Goal: Task Accomplishment & Management: Manage account settings

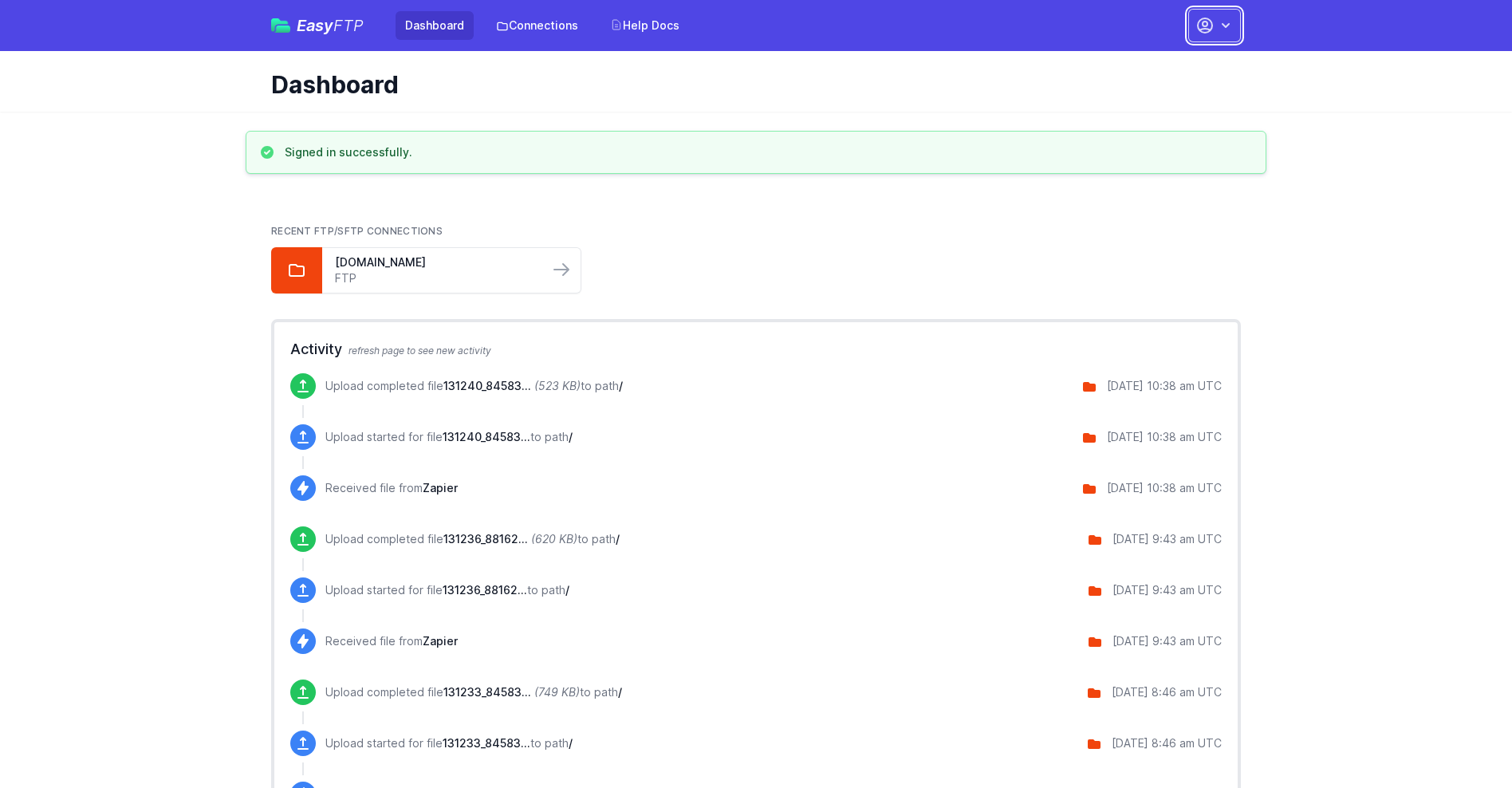
click at [1215, 26] on button "button" at bounding box center [1214, 25] width 53 height 33
click at [1164, 66] on link "Account Settings" at bounding box center [1164, 66] width 153 height 29
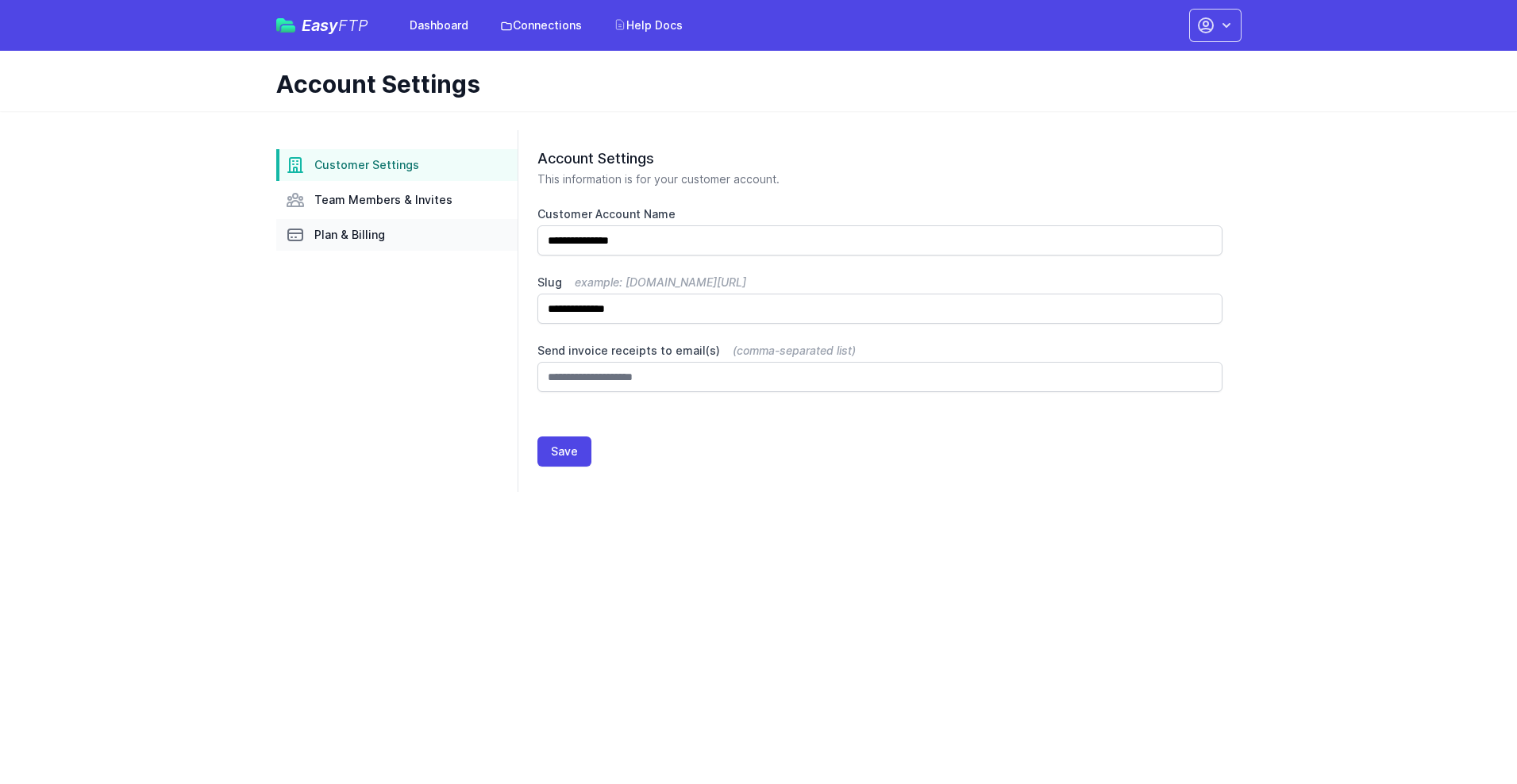
click at [397, 235] on link "Plan & Billing" at bounding box center [397, 235] width 242 height 31
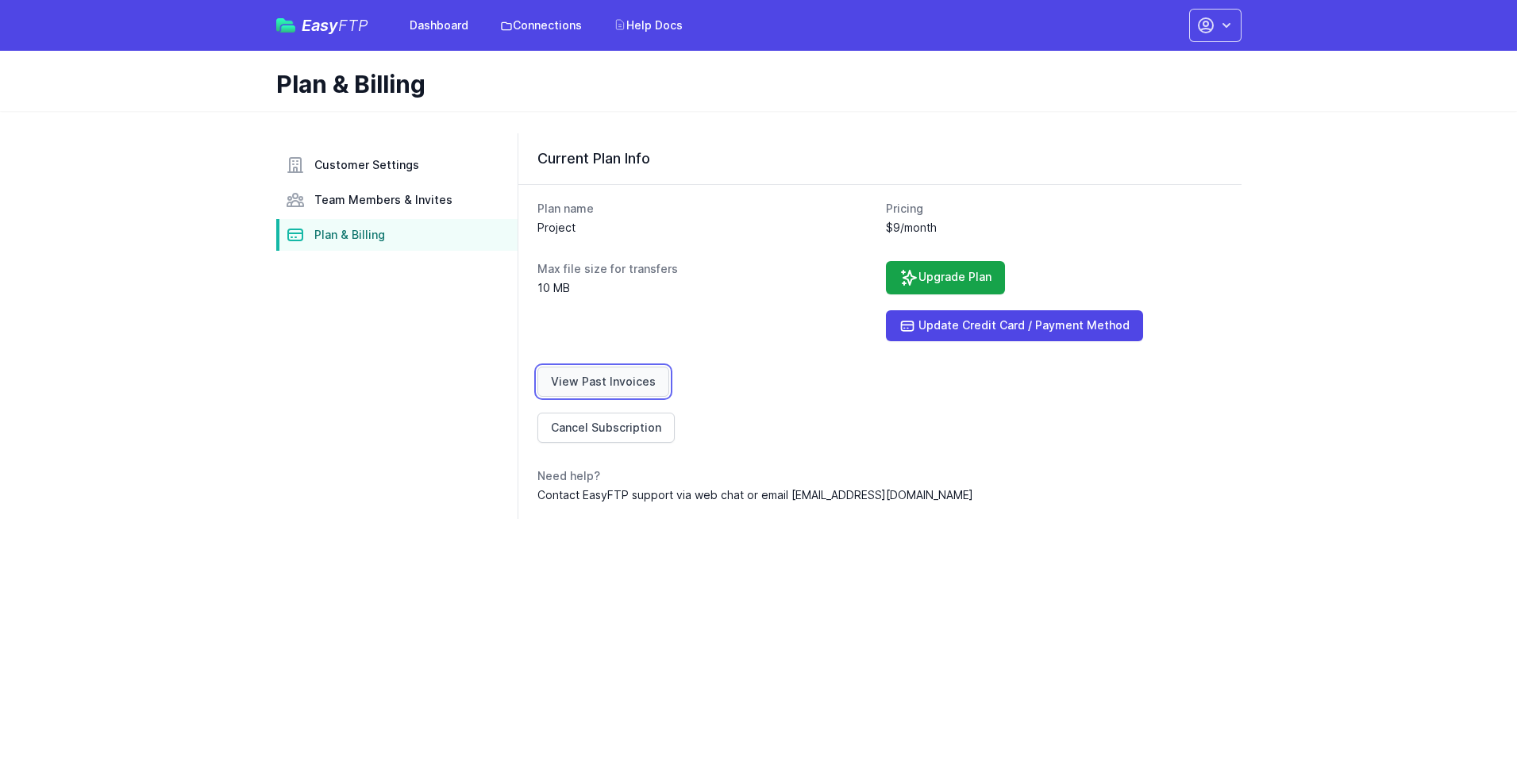
click at [601, 382] on link "View Past Invoices" at bounding box center [603, 382] width 132 height 30
